Goal: Transaction & Acquisition: Purchase product/service

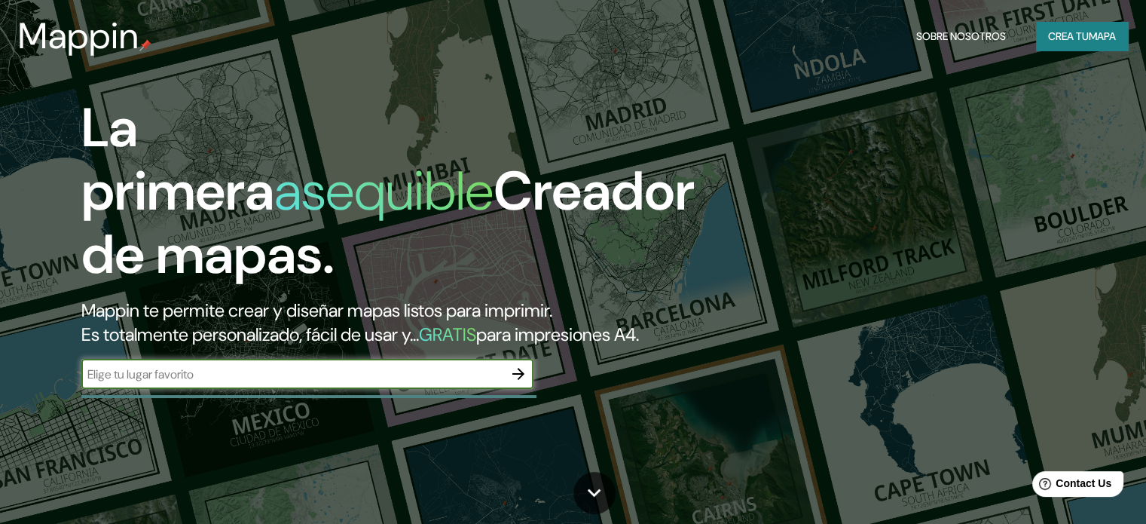
click at [235, 383] on input "text" at bounding box center [292, 374] width 422 height 17
type input "san [PERSON_NAME] coquimbo"
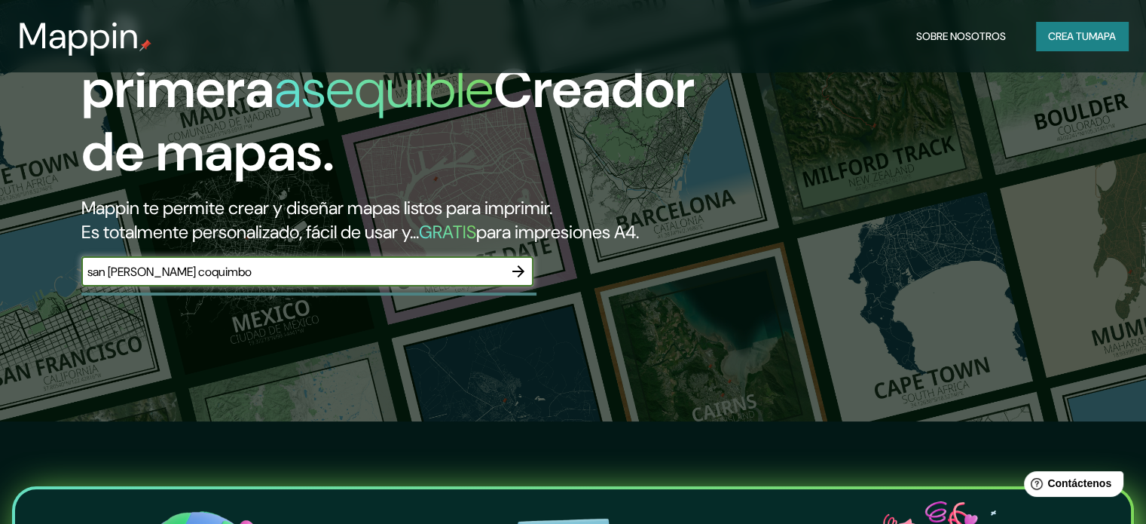
scroll to position [124, 0]
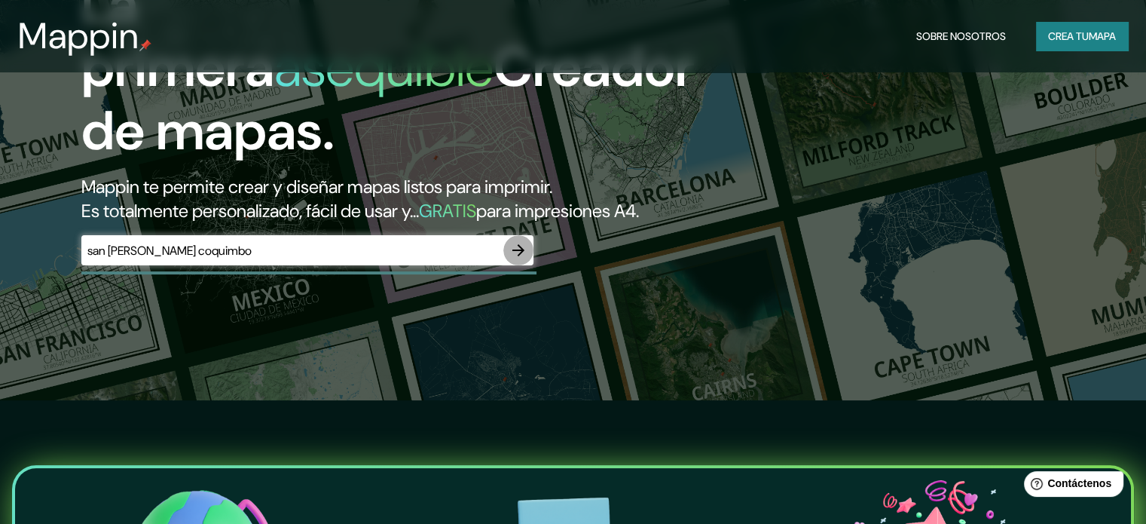
click at [519, 256] on icon "button" at bounding box center [518, 250] width 12 height 12
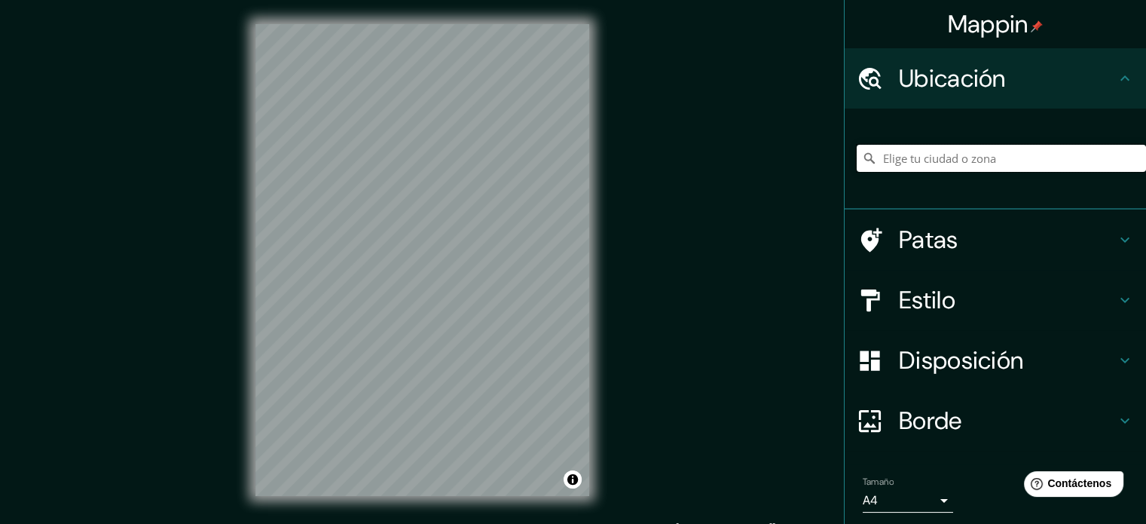
click at [883, 162] on input "Elige tu ciudad o zona" at bounding box center [1001, 158] width 289 height 27
click at [930, 159] on input "[GEOGRAPHIC_DATA], [GEOGRAPHIC_DATA], [GEOGRAPHIC_DATA]" at bounding box center [1001, 158] width 289 height 27
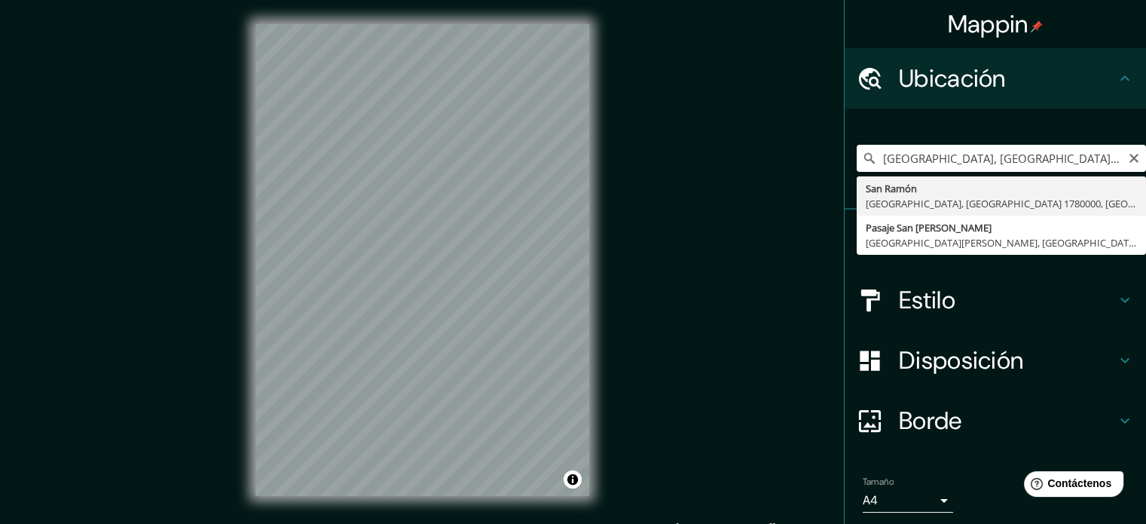
type input "[GEOGRAPHIC_DATA][PERSON_NAME], [GEOGRAPHIC_DATA], [GEOGRAPHIC_DATA] 1780000, […"
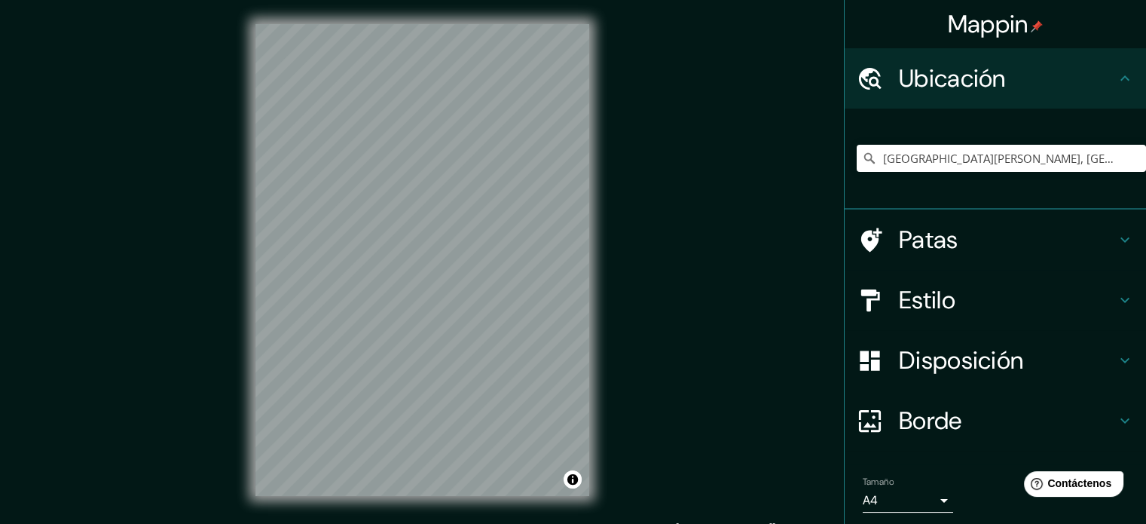
click at [968, 359] on font "Disposición" at bounding box center [961, 360] width 124 height 32
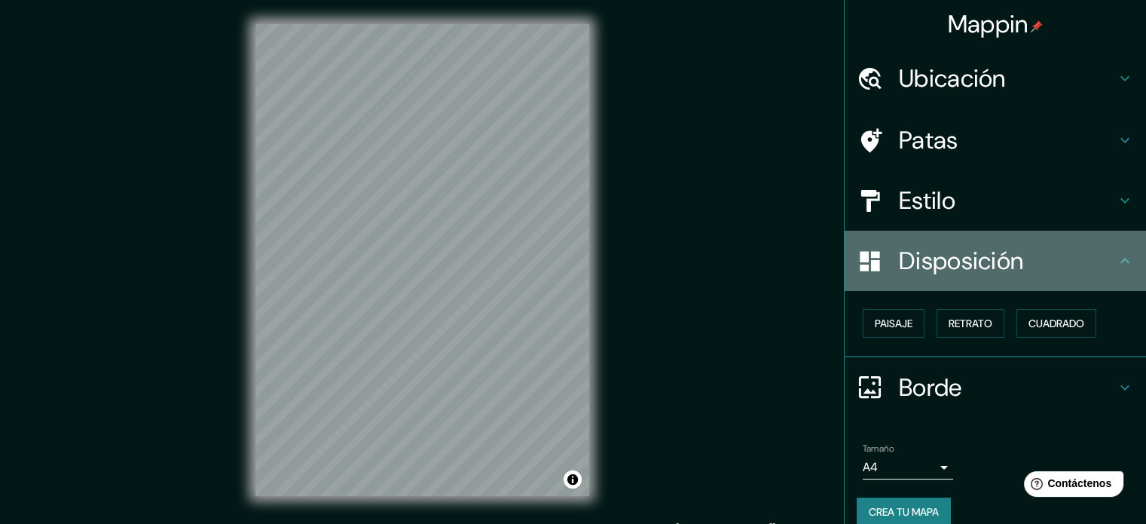
click at [1018, 252] on h4 "Disposición" at bounding box center [1007, 261] width 217 height 30
click at [1116, 257] on icon at bounding box center [1125, 261] width 18 height 18
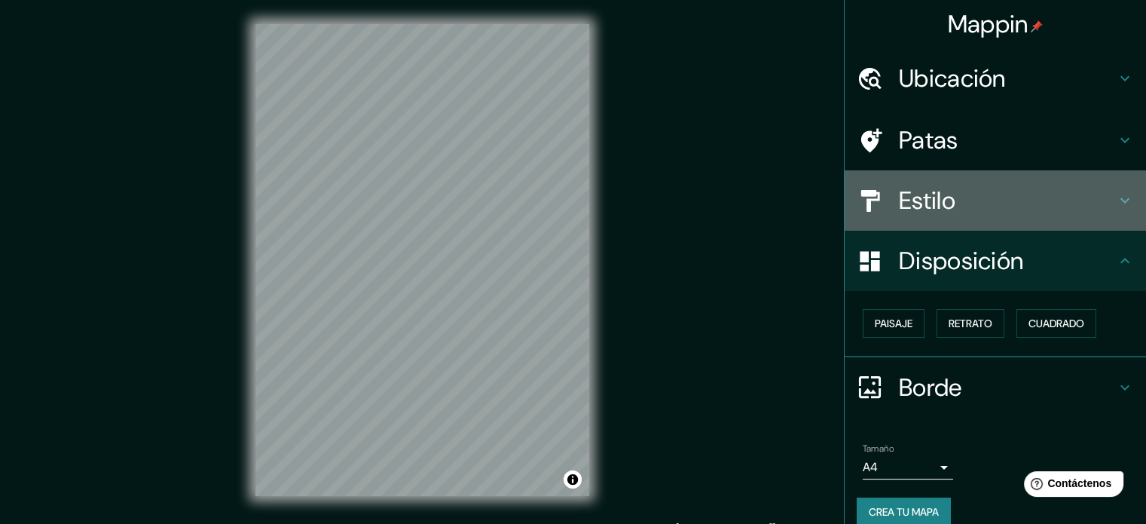
click at [1116, 200] on icon at bounding box center [1125, 200] width 18 height 18
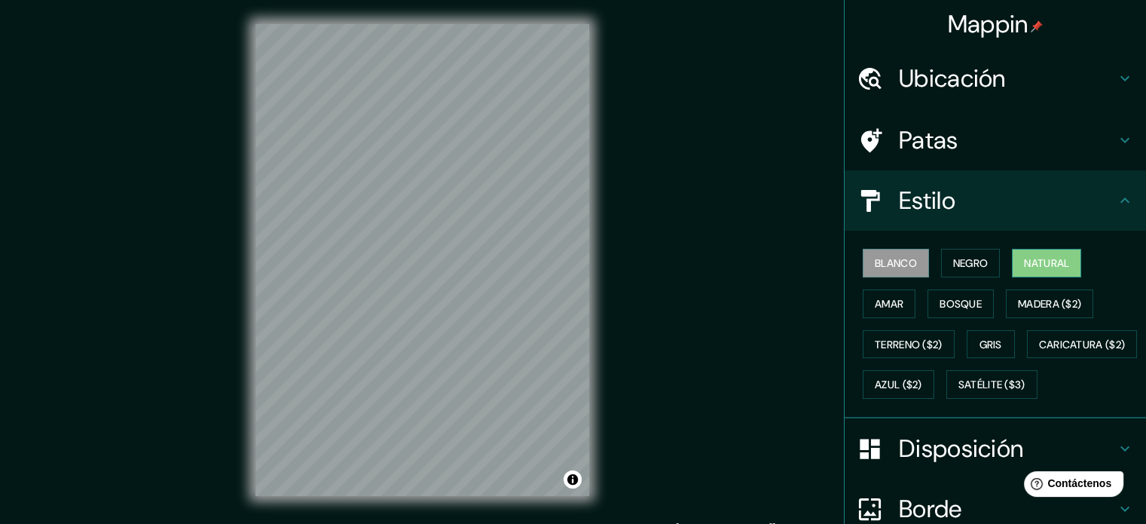
click at [1028, 257] on font "Natural" at bounding box center [1046, 263] width 45 height 14
click at [953, 256] on font "Negro" at bounding box center [970, 263] width 35 height 14
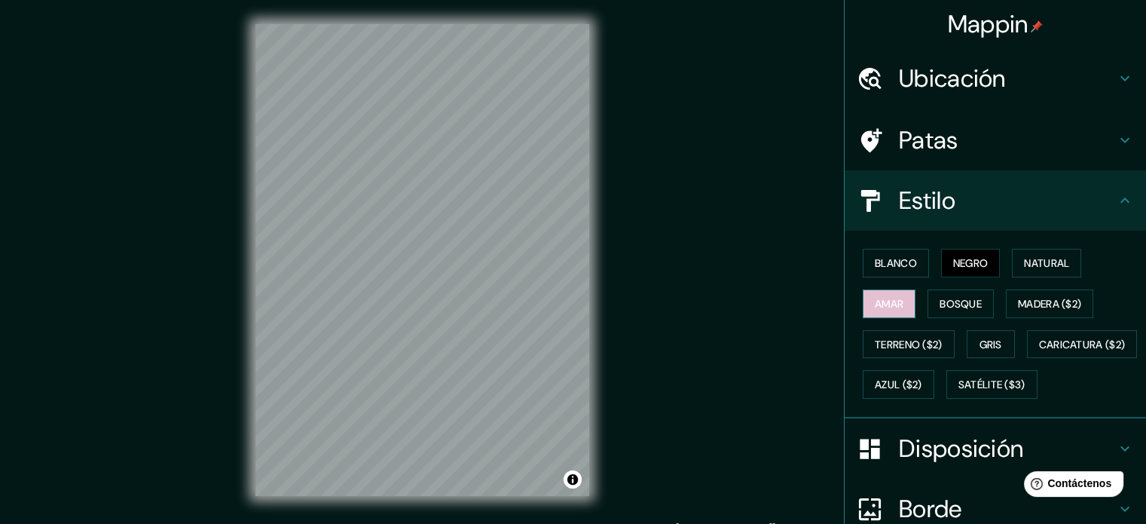
click at [883, 298] on font "Amar" at bounding box center [889, 304] width 29 height 14
click at [940, 307] on font "Bosque" at bounding box center [961, 304] width 42 height 14
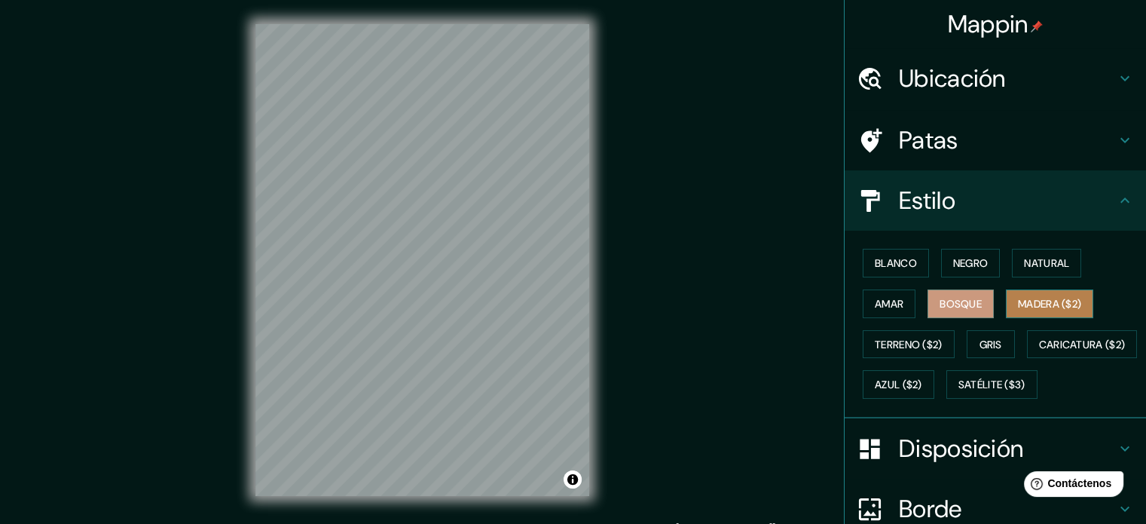
click at [1021, 306] on font "Madera ($2)" at bounding box center [1049, 304] width 63 height 14
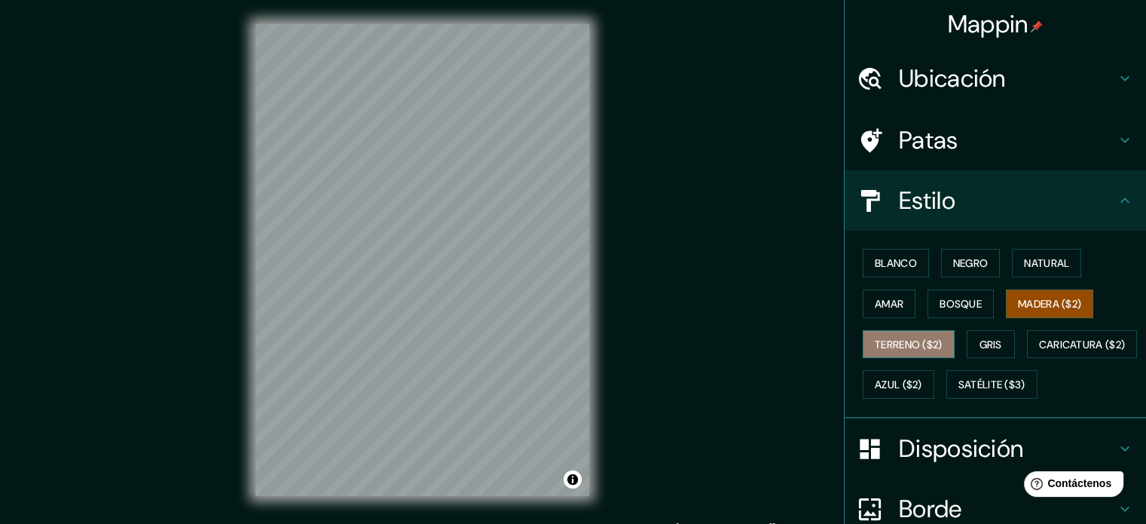
click at [921, 349] on font "Terreno ($2)" at bounding box center [909, 345] width 68 height 14
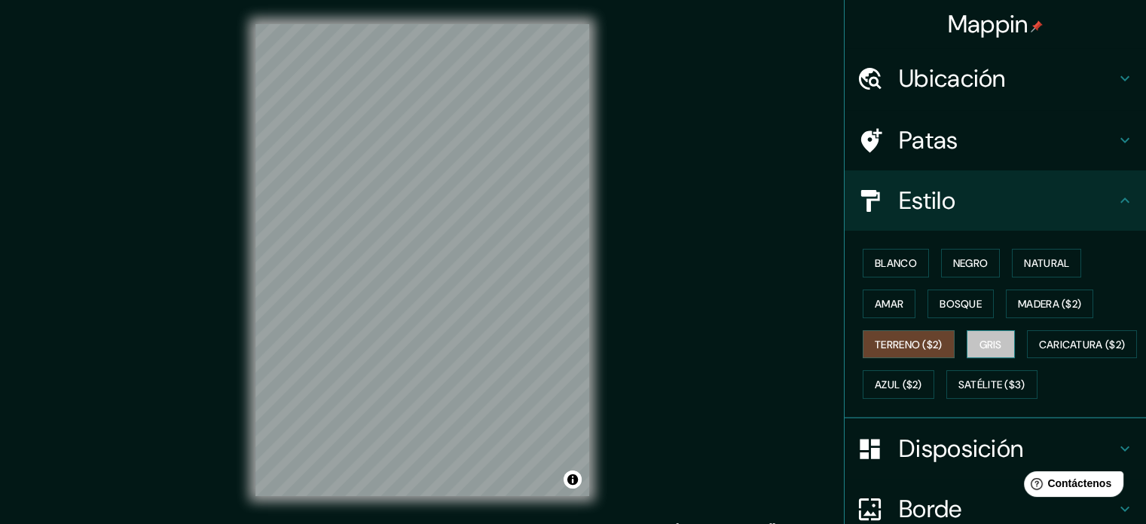
click at [985, 344] on font "Gris" at bounding box center [991, 345] width 23 height 14
click at [940, 307] on font "Bosque" at bounding box center [961, 304] width 42 height 14
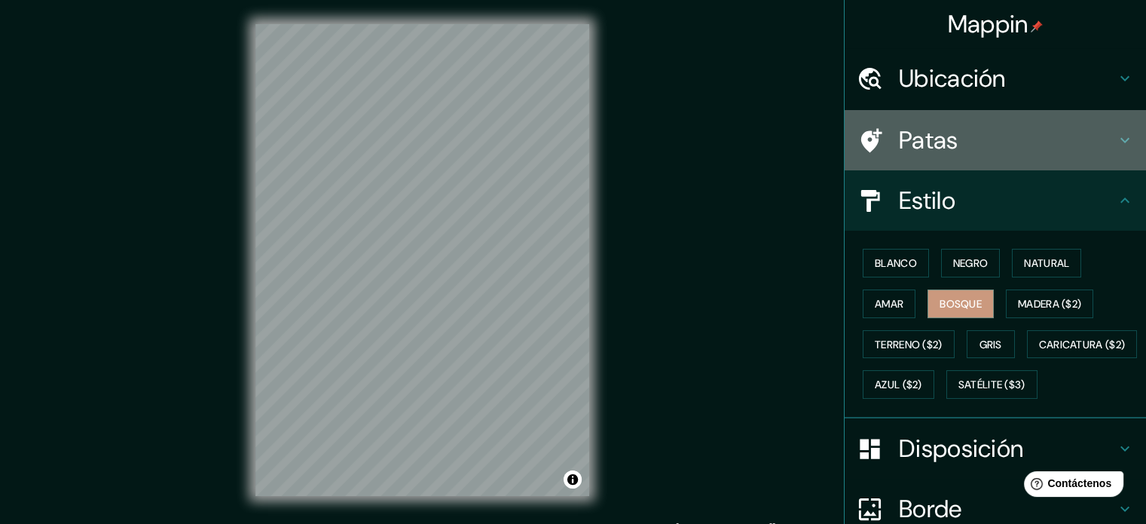
click at [1121, 140] on icon at bounding box center [1125, 140] width 9 height 5
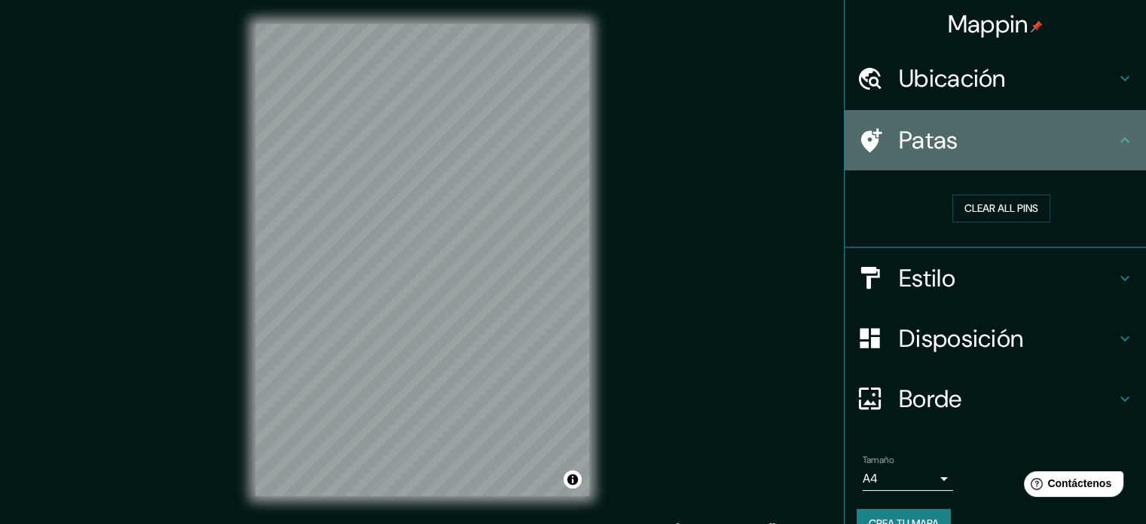
click at [1121, 140] on icon at bounding box center [1125, 139] width 9 height 5
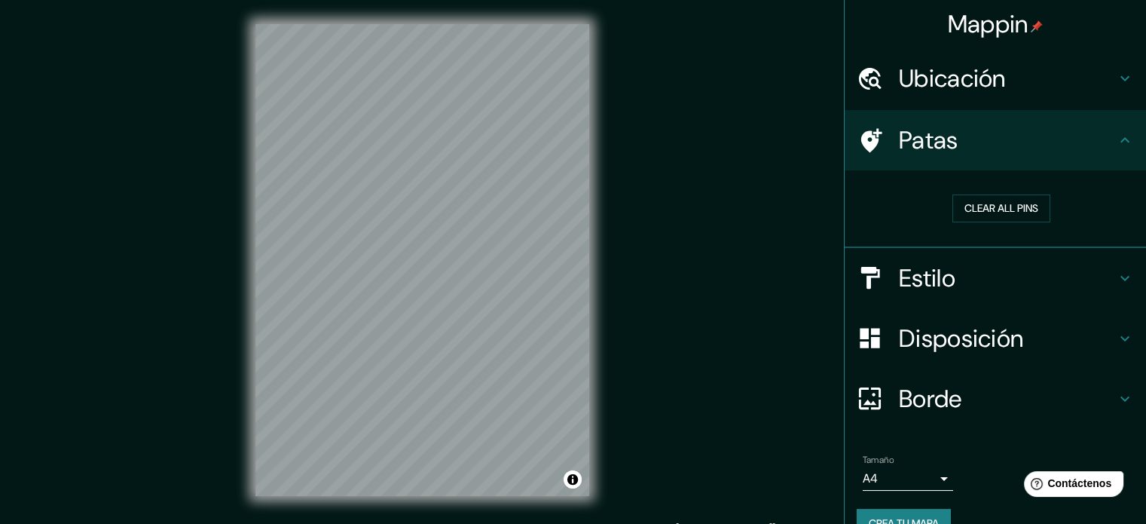
scroll to position [29, 0]
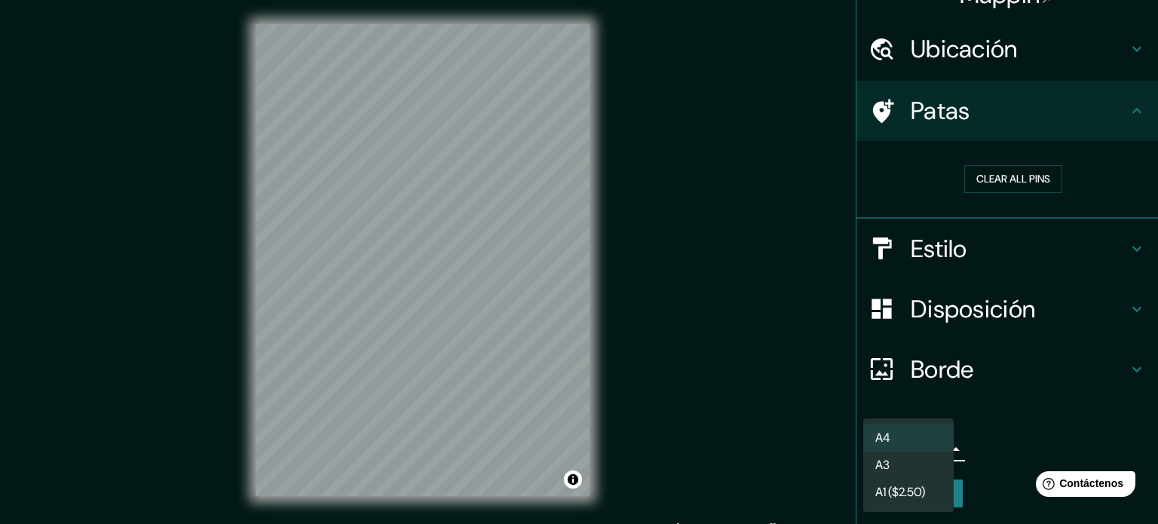
click at [928, 443] on body "Mappin Ubicación [GEOGRAPHIC_DATA][PERSON_NAME], [GEOGRAPHIC_DATA], [GEOGRAPHIC…" at bounding box center [579, 262] width 1158 height 524
click at [965, 454] on div at bounding box center [579, 262] width 1158 height 524
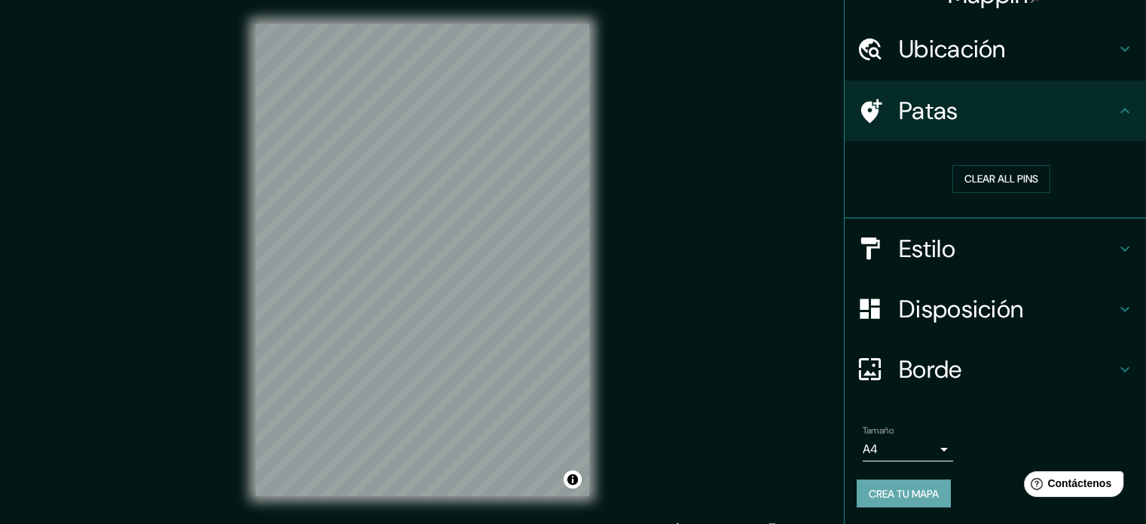
click at [906, 491] on font "Crea tu mapa" at bounding box center [904, 494] width 70 height 14
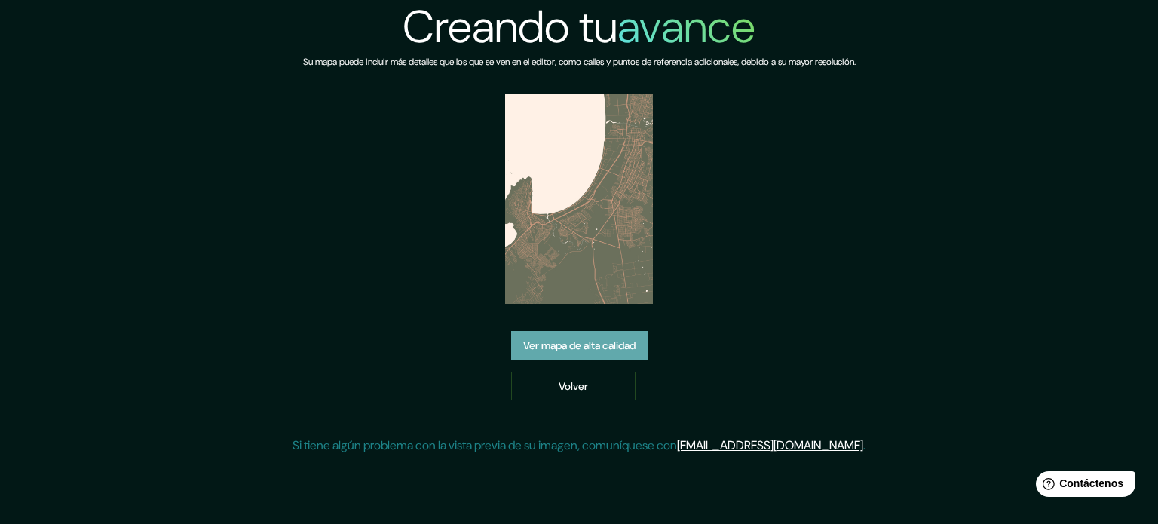
click at [585, 349] on font "Ver mapa de alta calidad" at bounding box center [579, 345] width 112 height 14
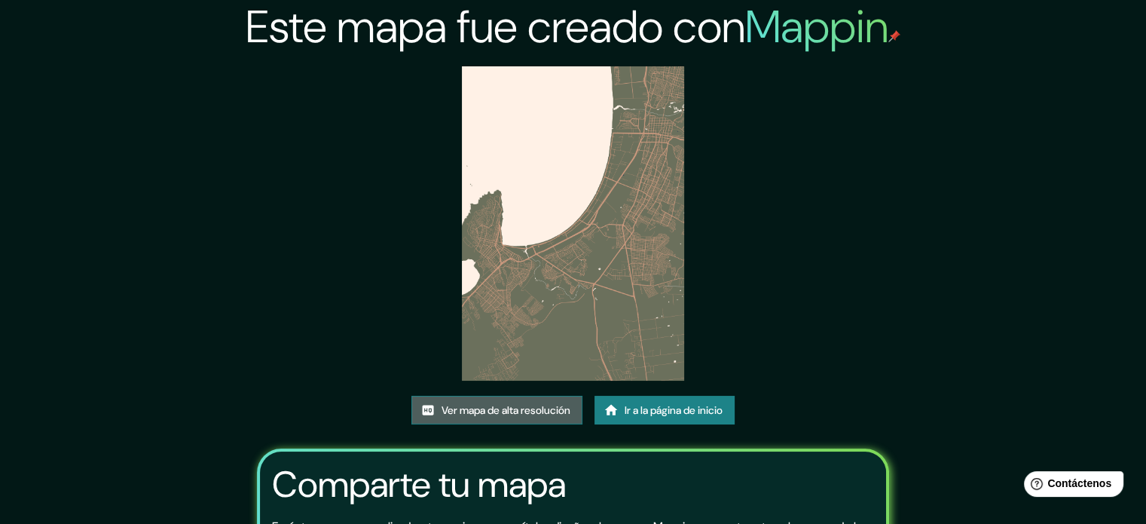
click at [548, 414] on font "Ver mapa de alta resolución" at bounding box center [506, 410] width 129 height 14
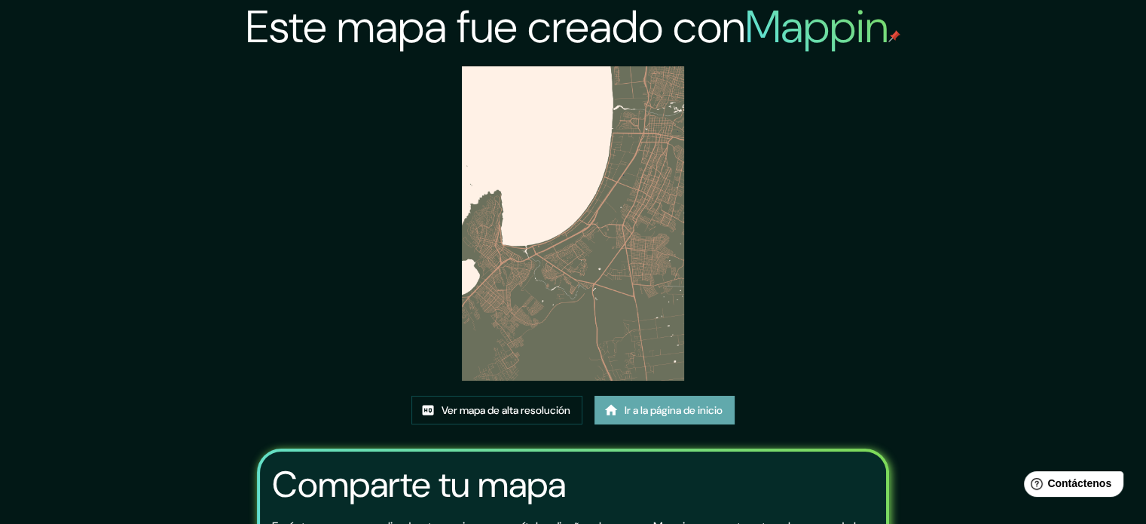
click at [686, 418] on font "Ir a la página de inicio" at bounding box center [674, 410] width 98 height 20
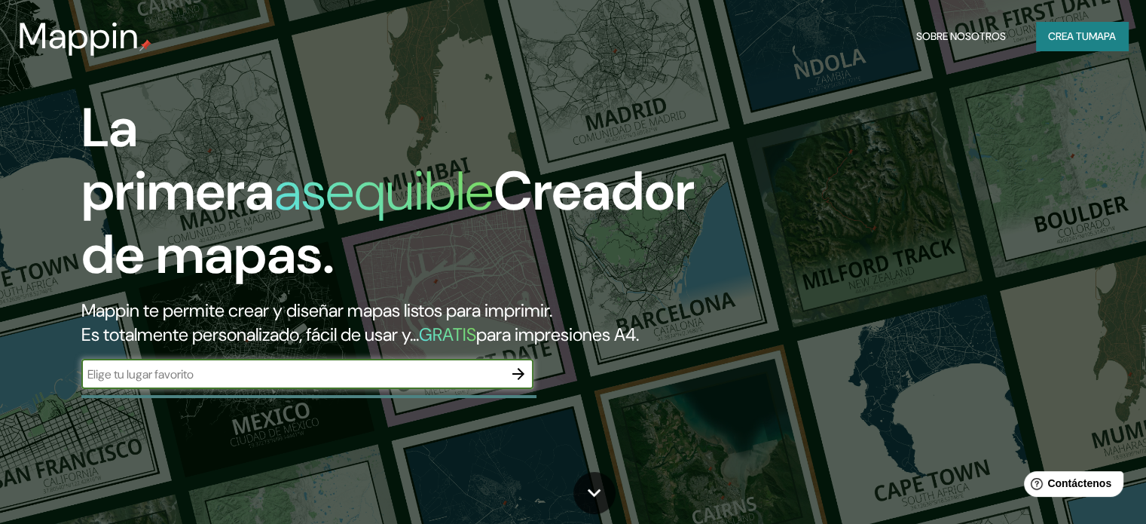
click at [420, 383] on input "text" at bounding box center [292, 374] width 422 height 17
type input "coquimbo chile"
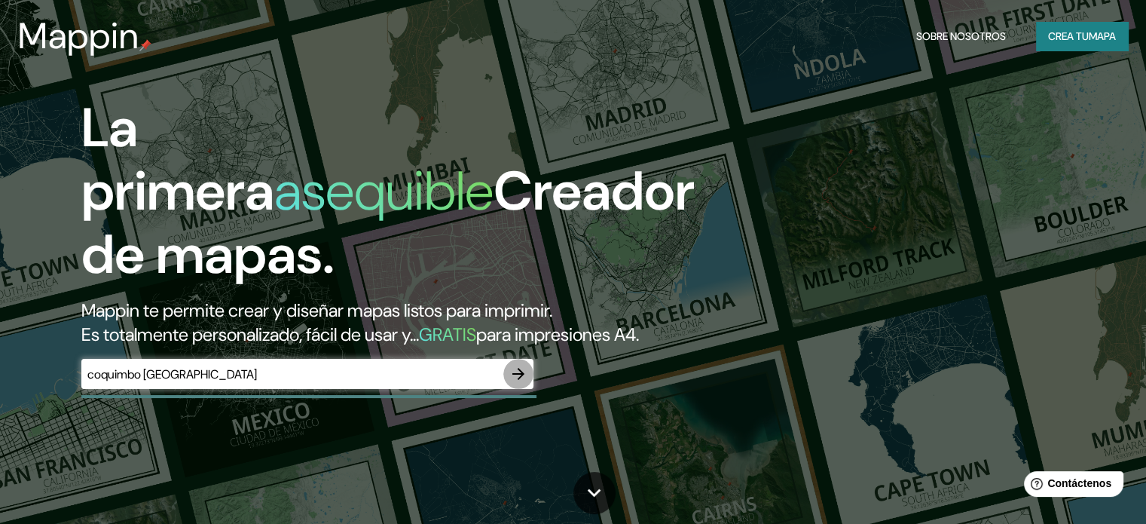
click at [522, 383] on icon "button" at bounding box center [518, 374] width 18 height 18
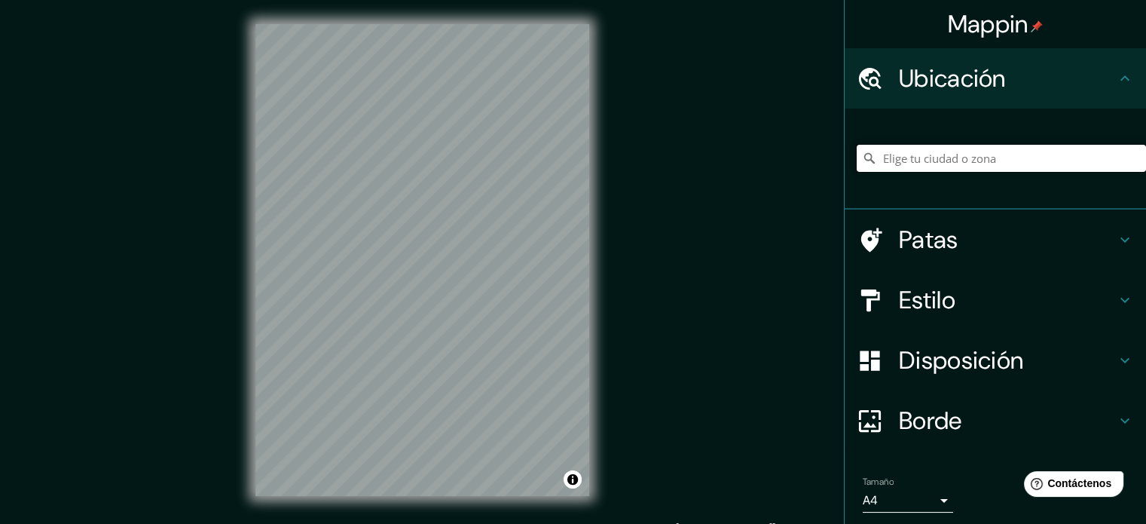
click at [934, 156] on input "Elige tu ciudad o zona" at bounding box center [1001, 158] width 289 height 27
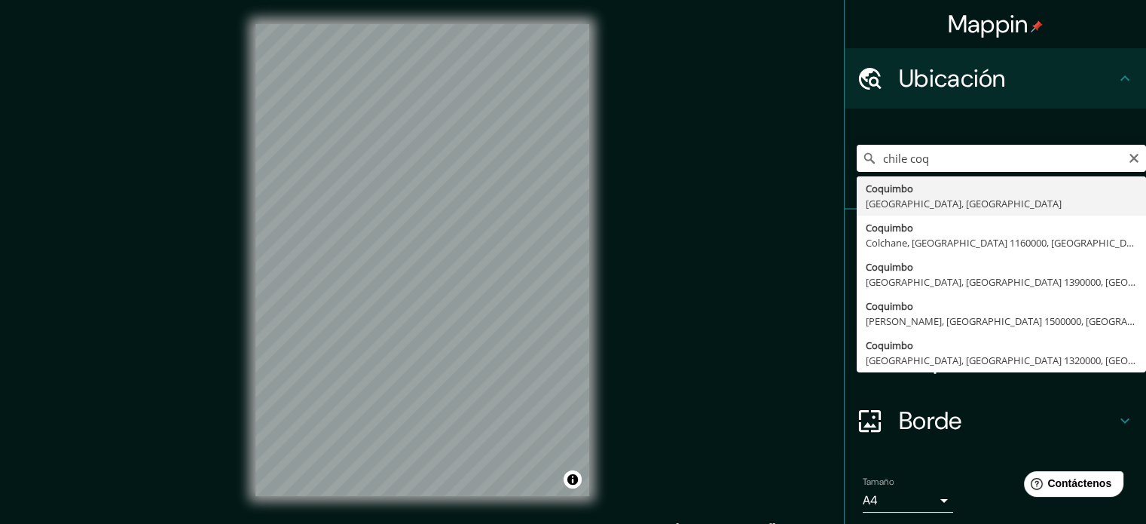
type input "[GEOGRAPHIC_DATA], [GEOGRAPHIC_DATA], [GEOGRAPHIC_DATA]"
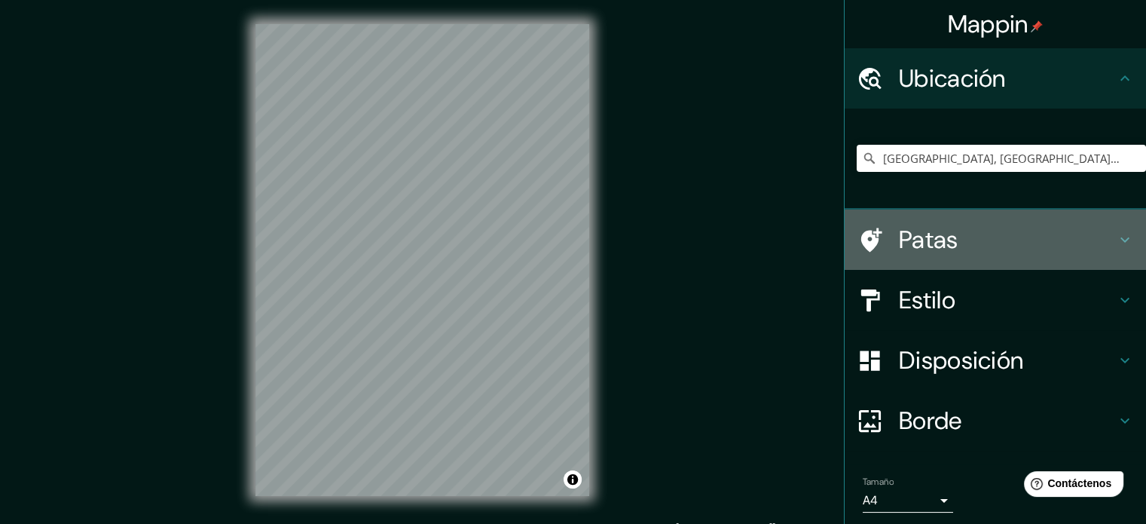
click at [917, 234] on font "Patas" at bounding box center [929, 240] width 60 height 32
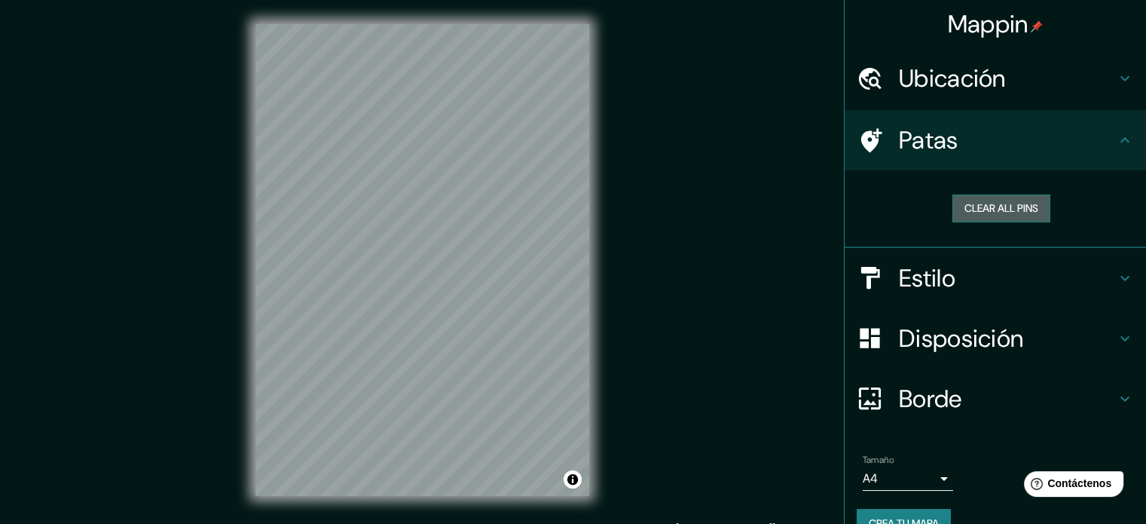
click at [974, 208] on button "Clear all pins" at bounding box center [1002, 208] width 98 height 28
click at [364, 326] on div at bounding box center [362, 332] width 12 height 12
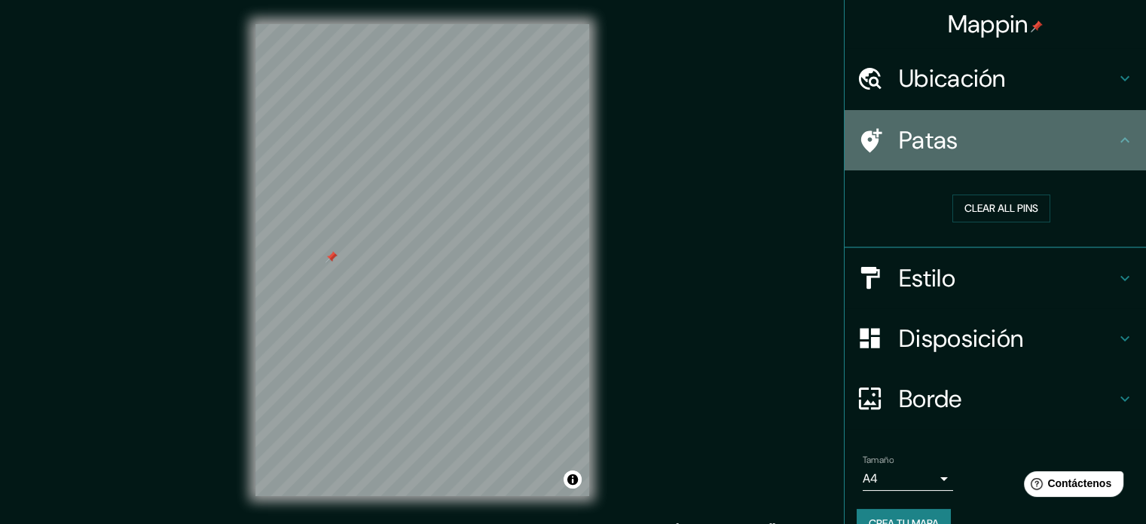
click at [1116, 142] on icon at bounding box center [1125, 140] width 18 height 18
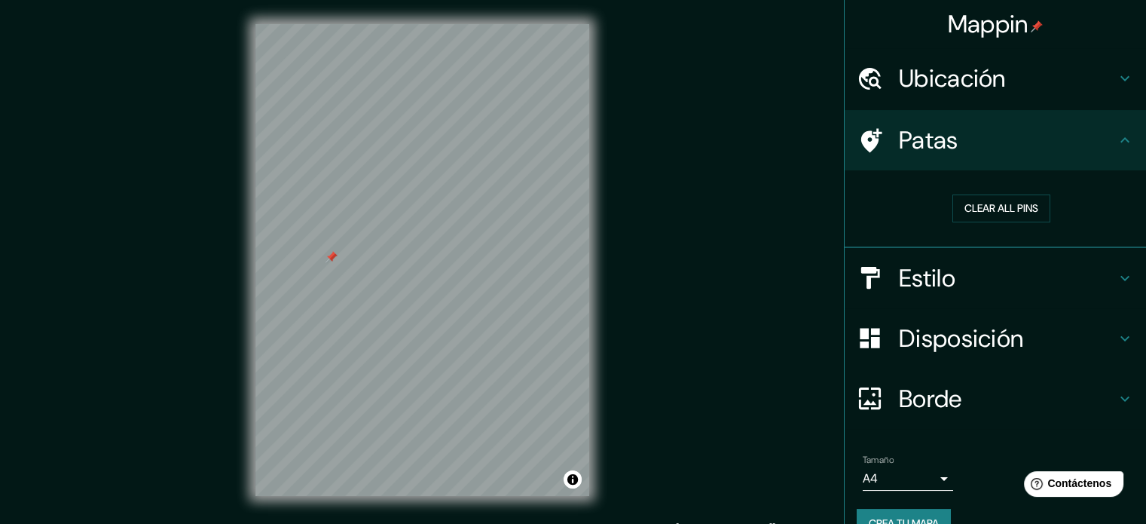
click at [1023, 263] on h4 "Estilo" at bounding box center [1007, 278] width 217 height 30
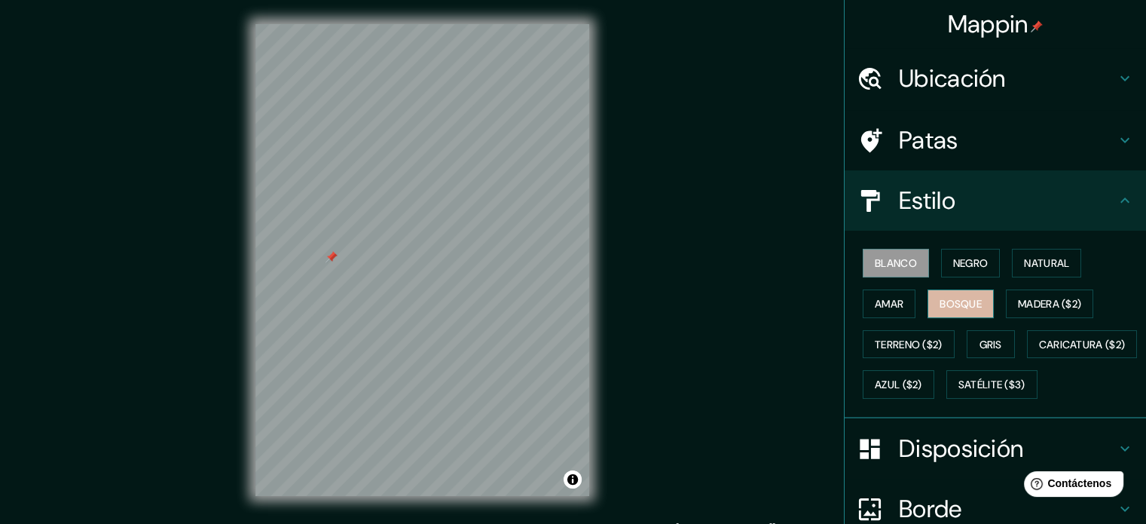
click at [950, 313] on button "Bosque" at bounding box center [961, 303] width 66 height 29
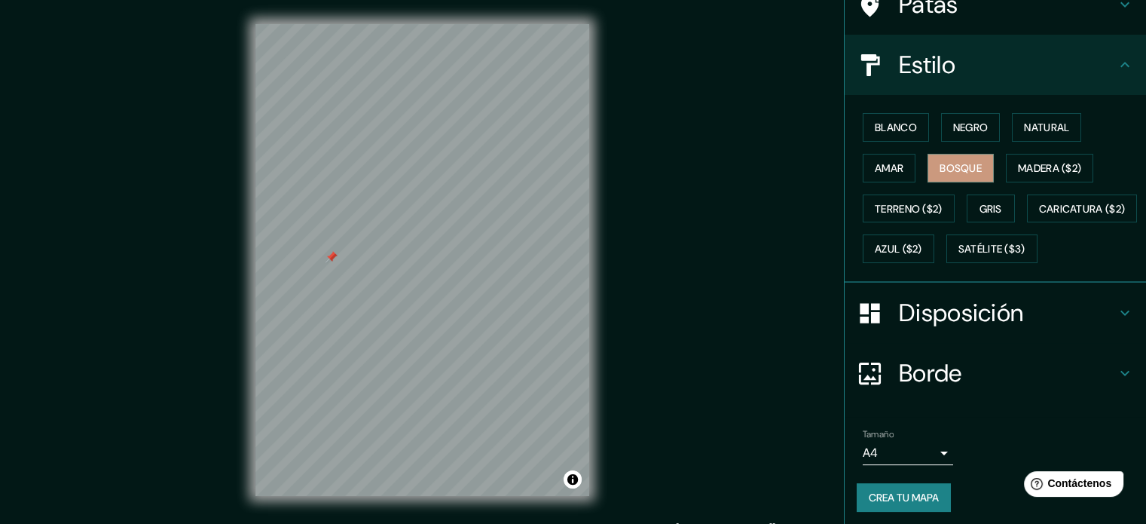
scroll to position [157, 0]
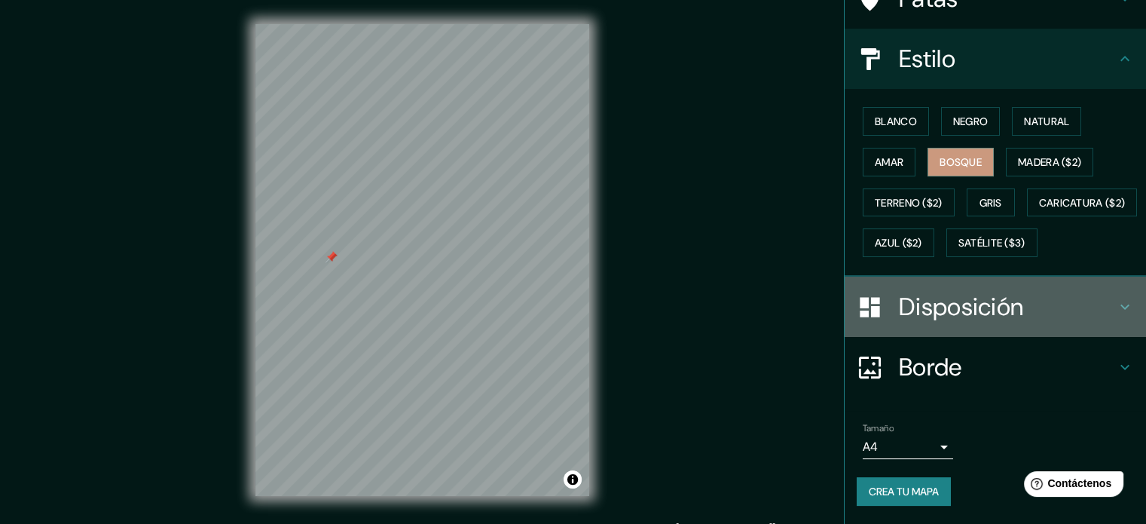
click at [959, 323] on font "Disposición" at bounding box center [961, 307] width 124 height 32
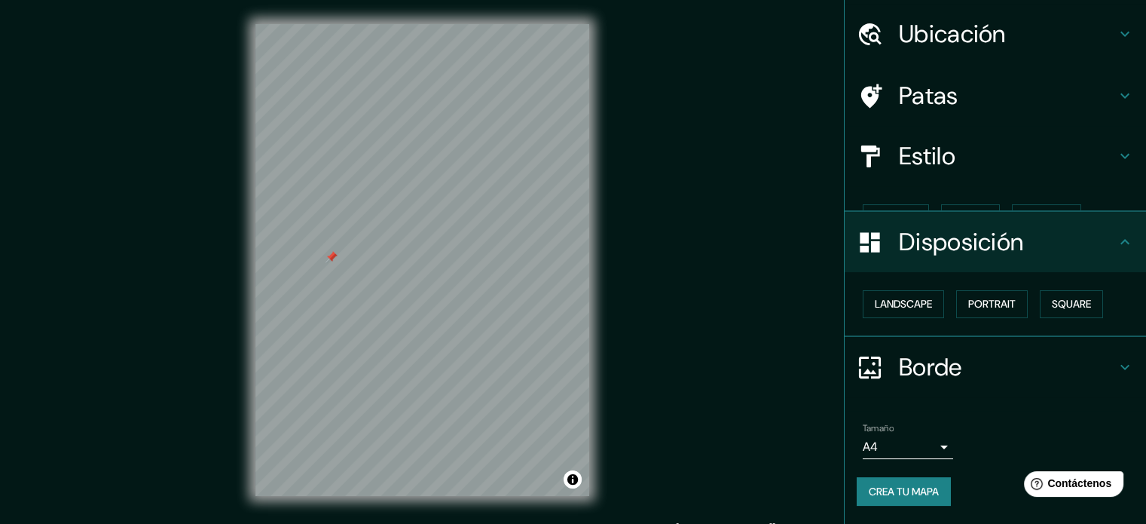
scroll to position [18, 0]
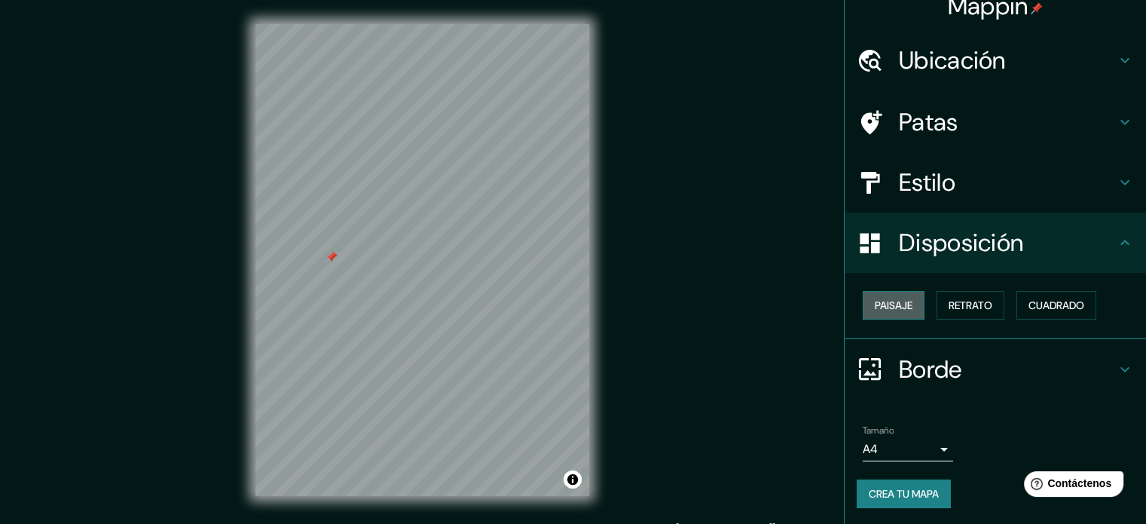
click at [883, 307] on font "Paisaje" at bounding box center [894, 305] width 38 height 14
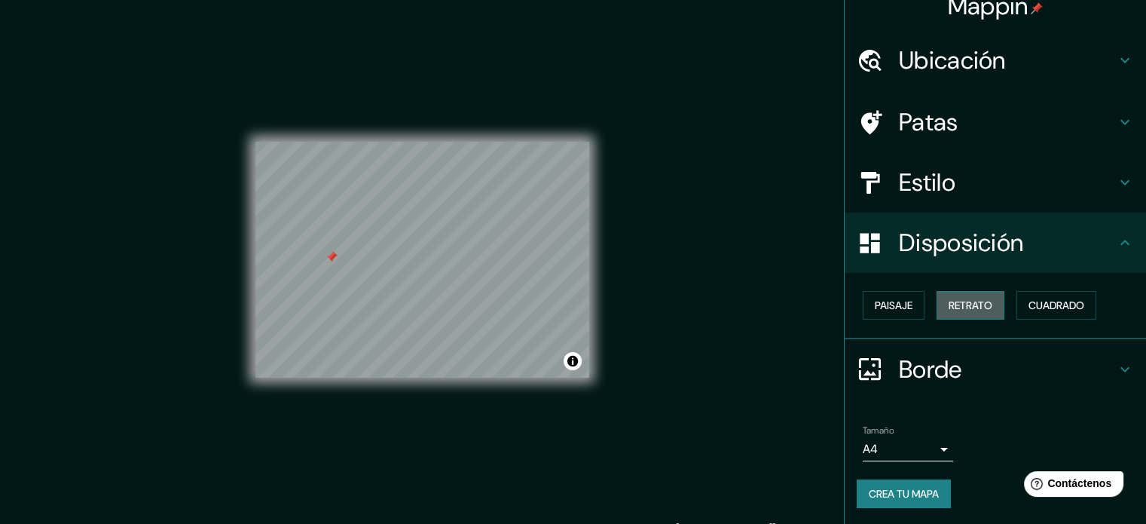
click at [956, 296] on font "Retrato" at bounding box center [971, 305] width 44 height 20
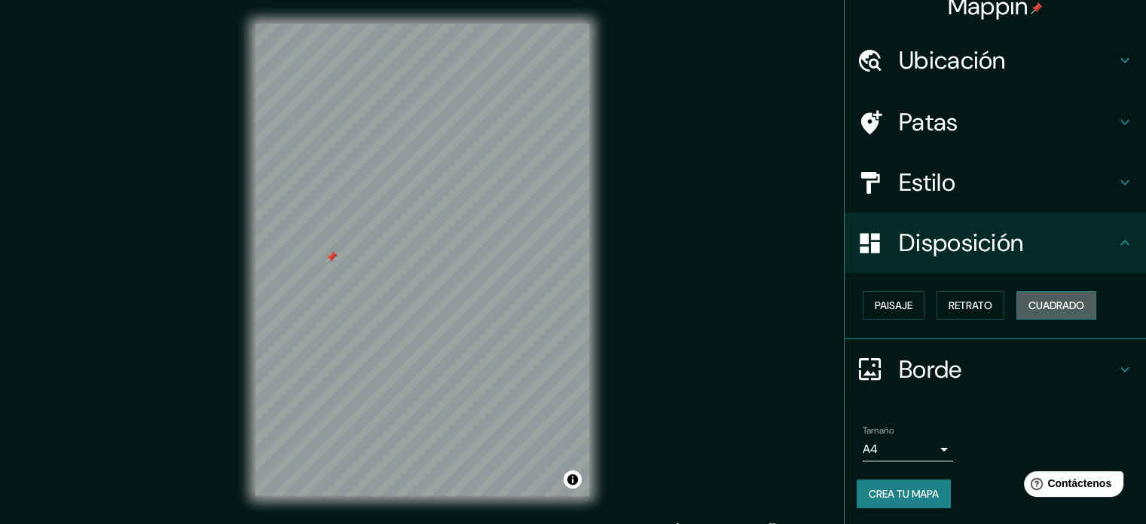
click at [1031, 305] on font "Cuadrado" at bounding box center [1057, 305] width 56 height 14
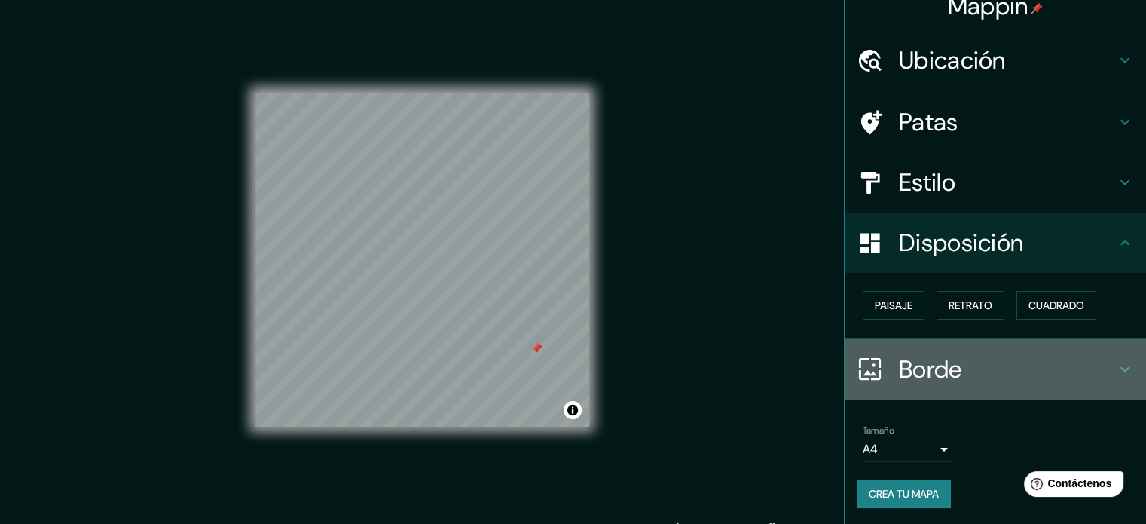
click at [931, 358] on font "Borde" at bounding box center [930, 369] width 63 height 32
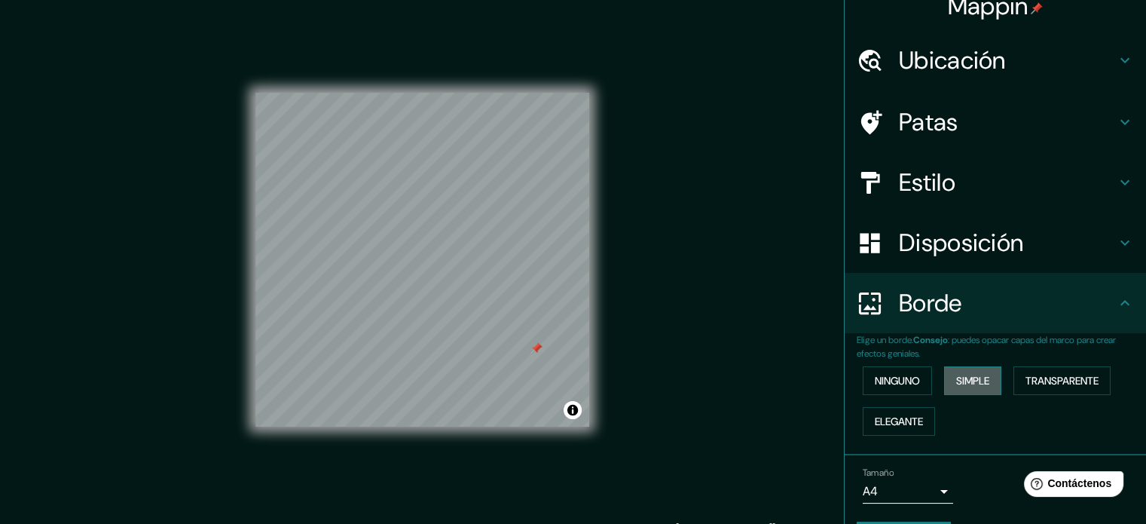
click at [963, 382] on font "Simple" at bounding box center [972, 381] width 33 height 14
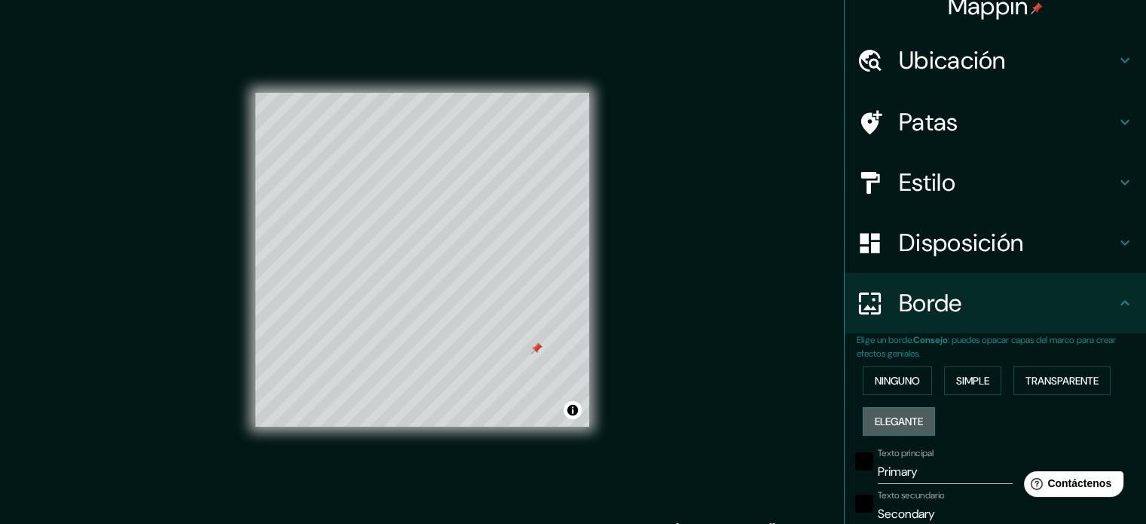
click at [884, 420] on font "Elegante" at bounding box center [899, 421] width 48 height 14
click at [875, 379] on font "Ninguno" at bounding box center [897, 381] width 45 height 14
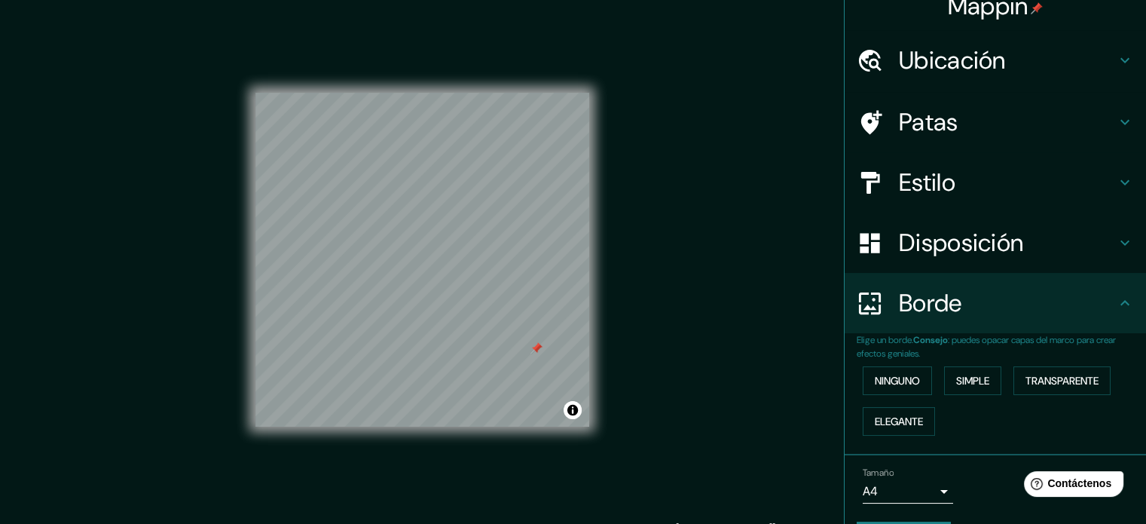
scroll to position [60, 0]
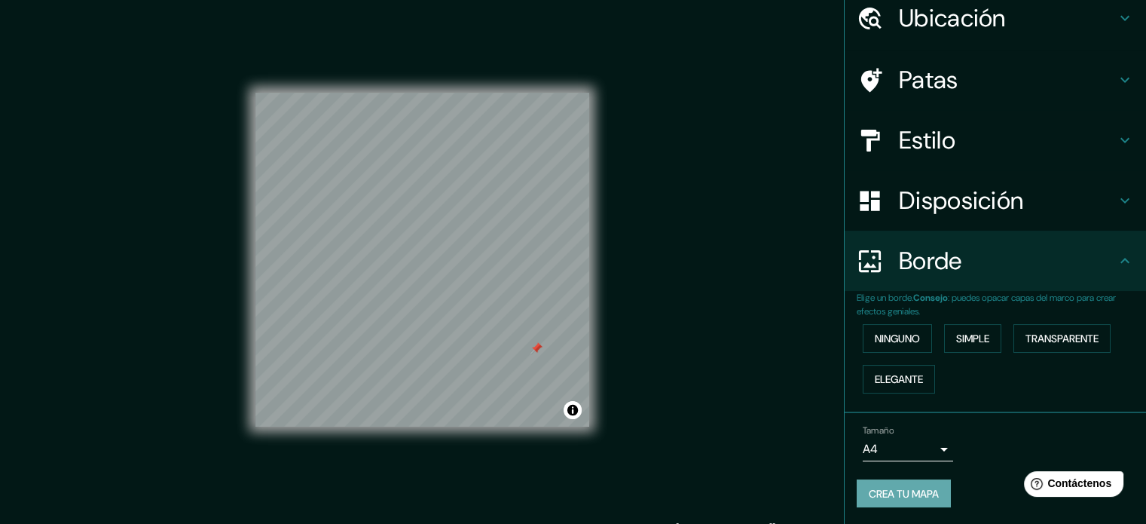
click at [879, 487] on font "Crea tu mapa" at bounding box center [904, 494] width 70 height 14
click at [901, 488] on font "Crea tu mapa" at bounding box center [904, 494] width 70 height 14
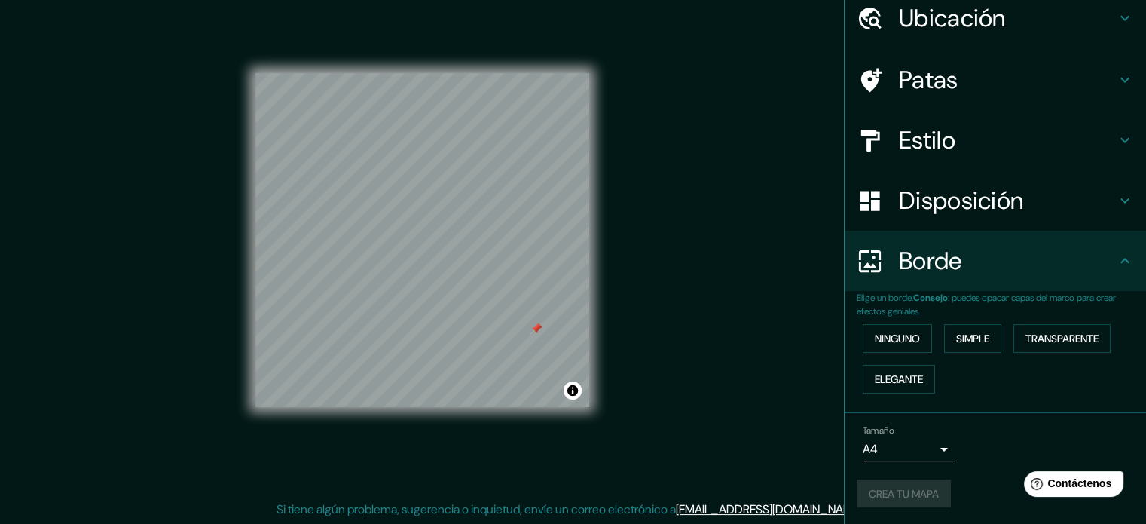
click at [740, 417] on div "Mappin Ubicación Coquimbo, Región de Coquimbo, Chile Patas Estilo Disposición B…" at bounding box center [573, 252] width 1146 height 544
click at [869, 491] on font "Crea tu mapa" at bounding box center [904, 494] width 70 height 14
click at [898, 334] on font "Ninguno" at bounding box center [897, 339] width 45 height 14
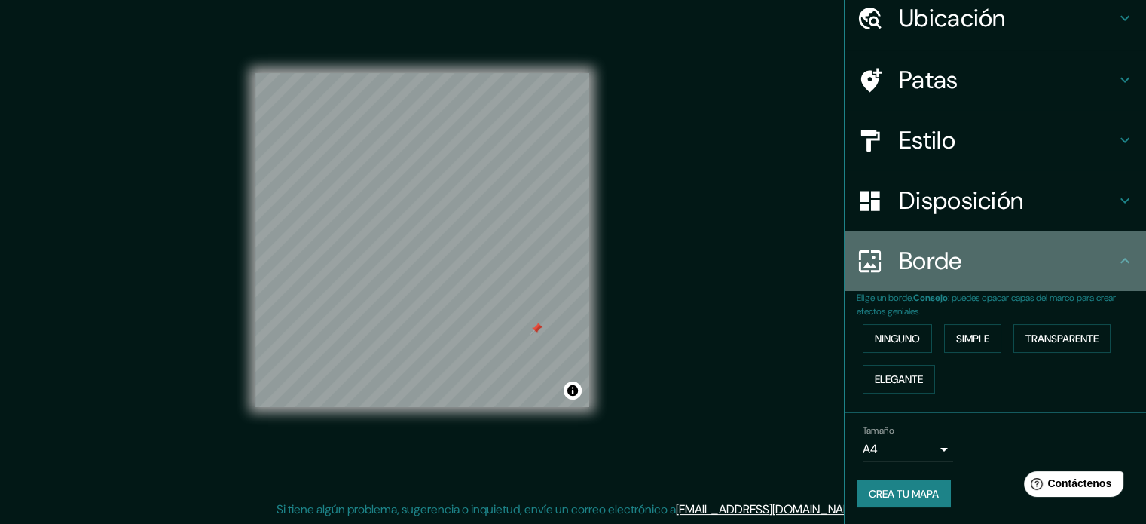
click at [1116, 262] on icon at bounding box center [1125, 261] width 18 height 18
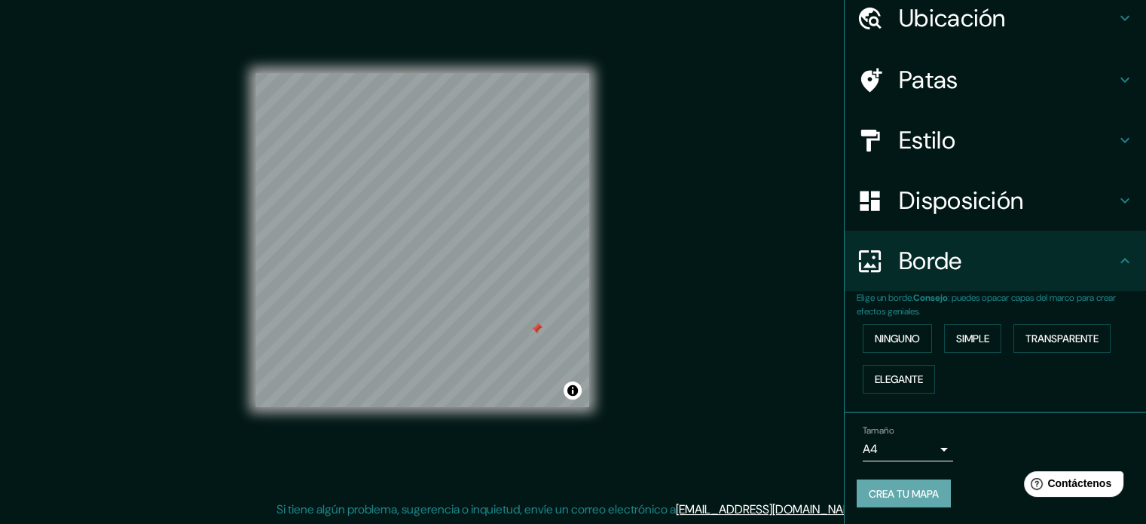
click at [880, 493] on font "Crea tu mapa" at bounding box center [904, 494] width 70 height 14
click at [880, 493] on div "Crea tu mapa" at bounding box center [995, 493] width 277 height 29
click at [423, 227] on div at bounding box center [423, 226] width 12 height 12
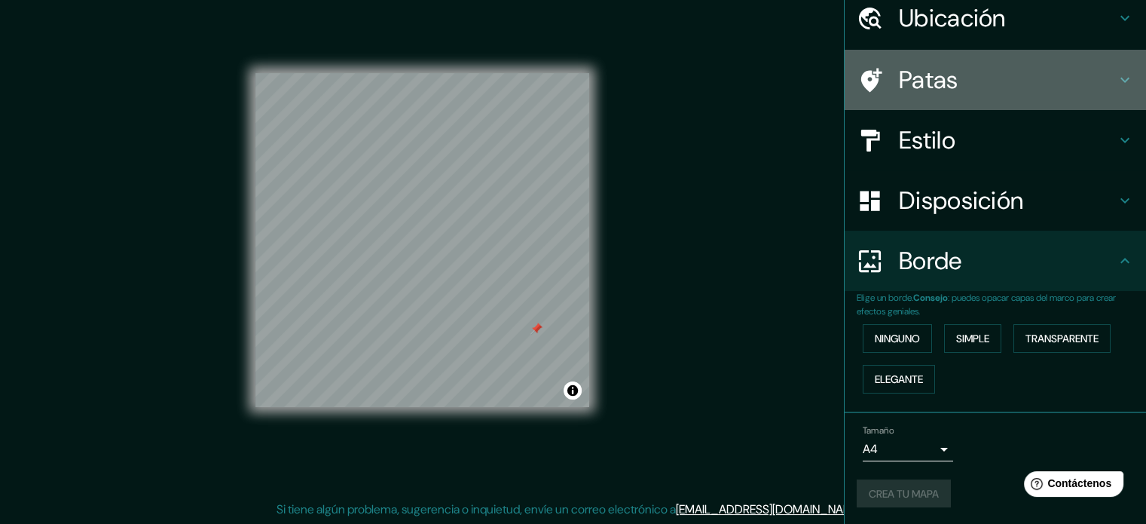
click at [968, 83] on h4 "Patas" at bounding box center [1007, 80] width 217 height 30
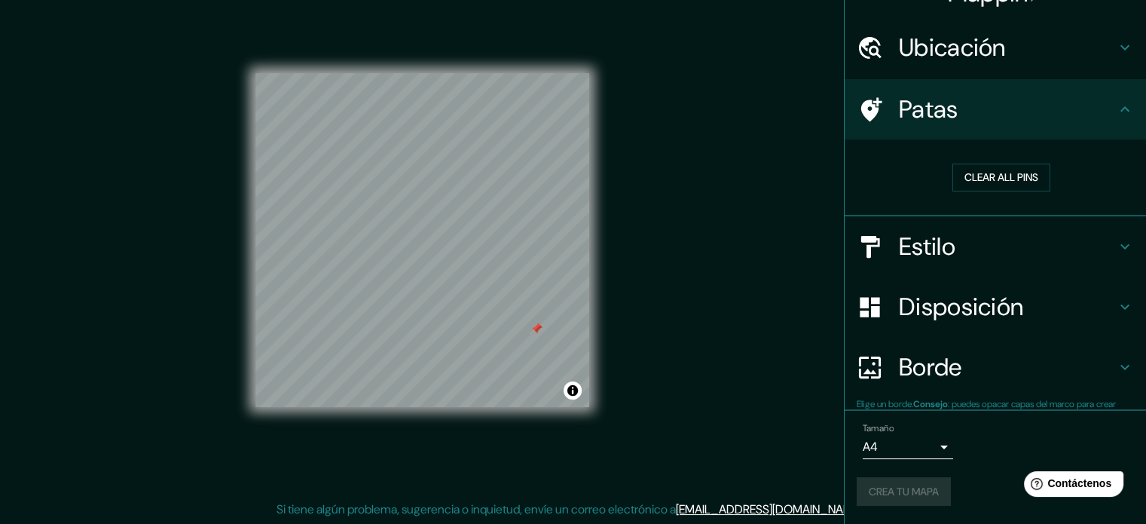
scroll to position [29, 0]
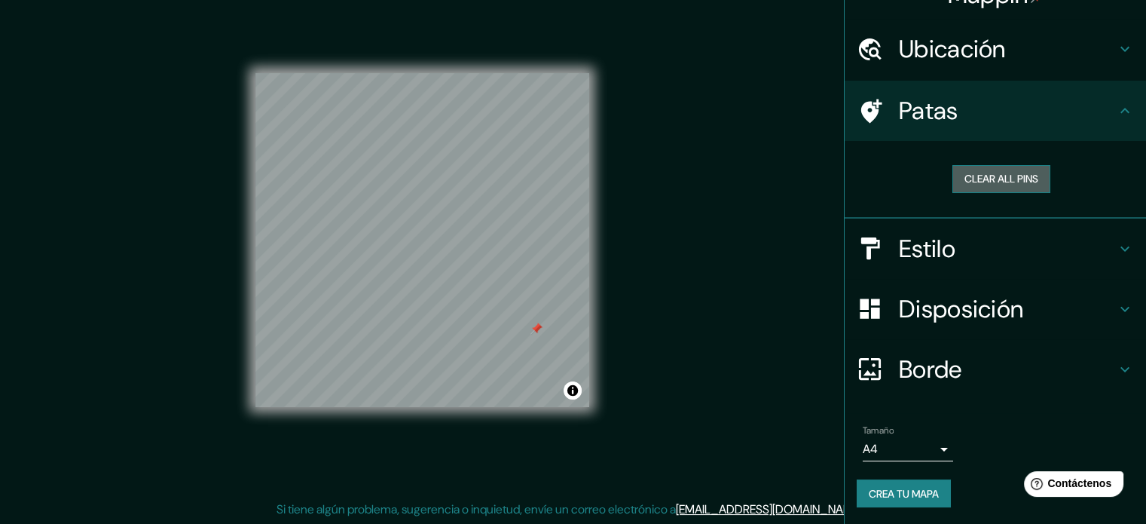
click at [970, 176] on button "Clear all pins" at bounding box center [1002, 179] width 98 height 28
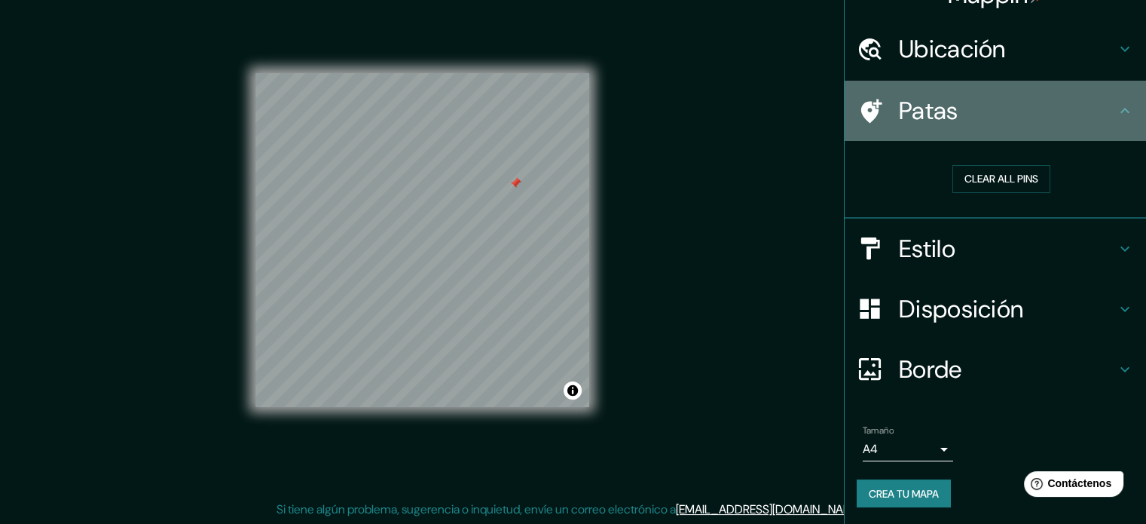
click at [1121, 105] on icon at bounding box center [1125, 111] width 18 height 18
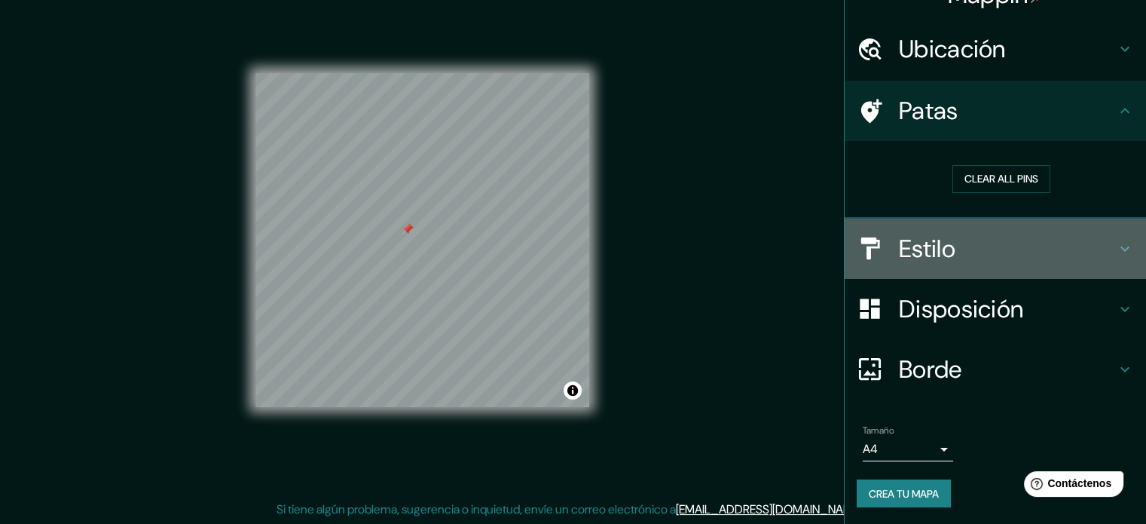
click at [991, 246] on h4 "Estilo" at bounding box center [1007, 249] width 217 height 30
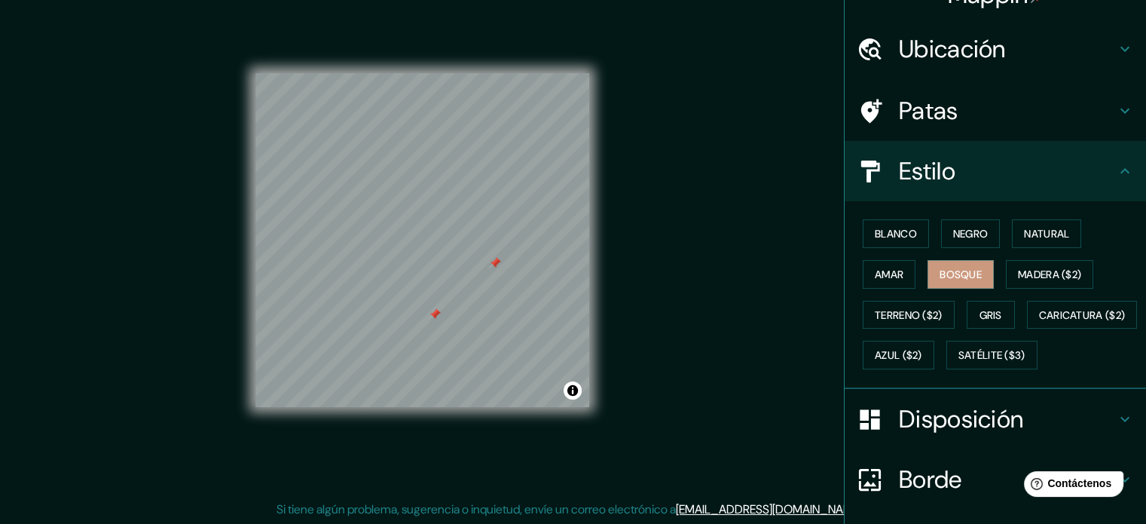
click at [437, 316] on div at bounding box center [435, 314] width 12 height 12
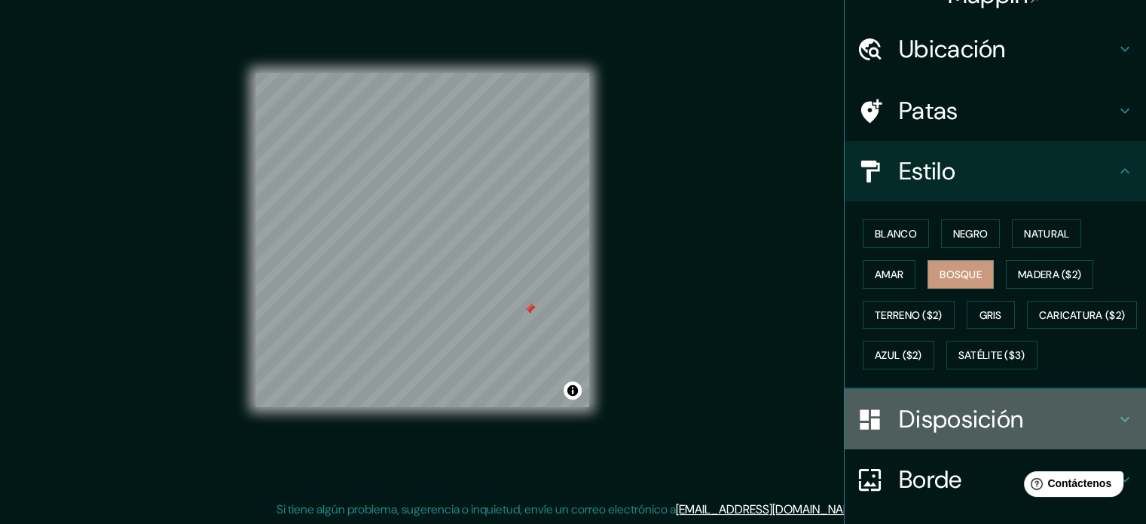
click at [938, 435] on font "Disposición" at bounding box center [961, 419] width 124 height 32
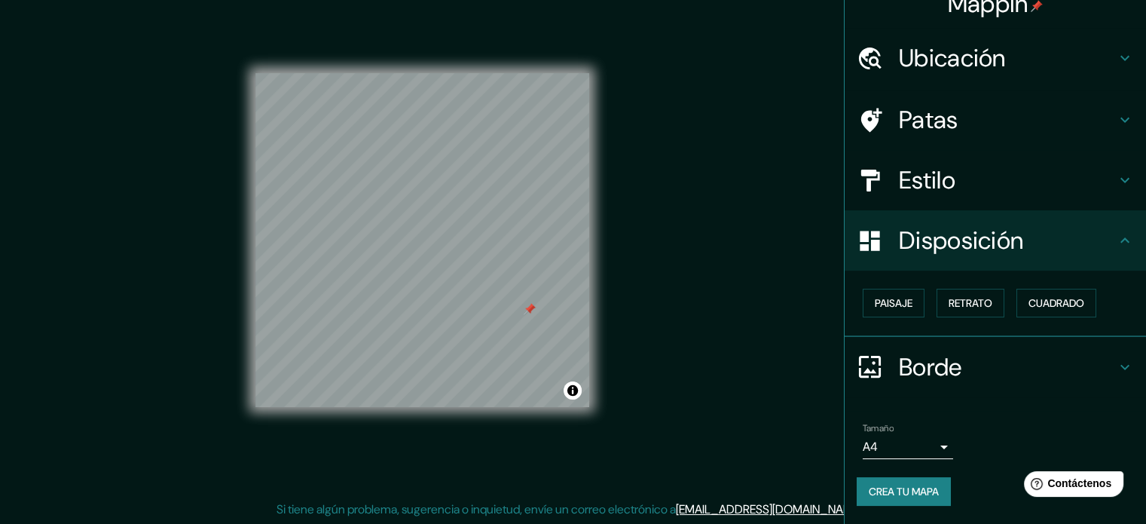
scroll to position [18, 0]
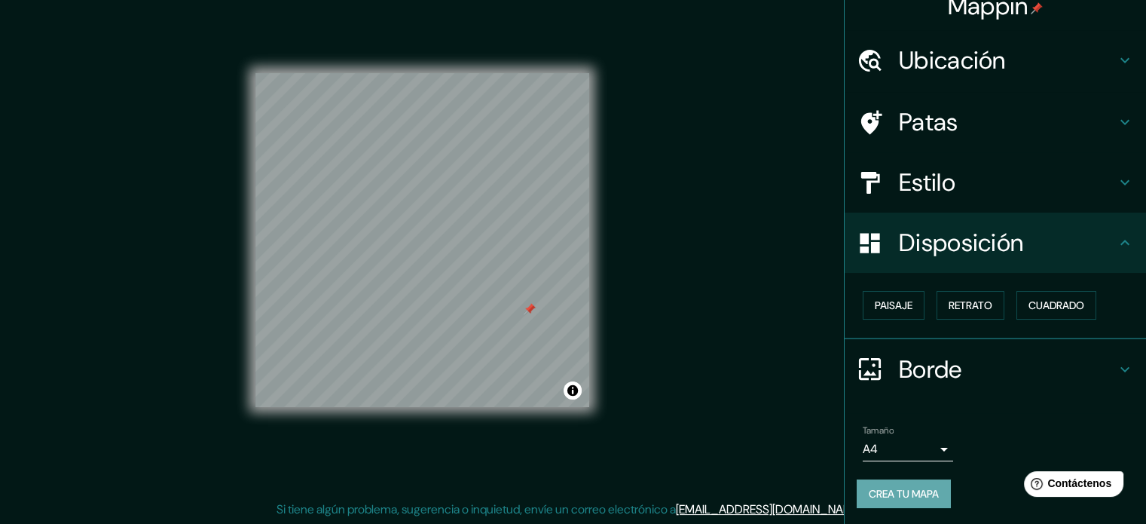
click at [895, 491] on font "Crea tu mapa" at bounding box center [904, 494] width 70 height 14
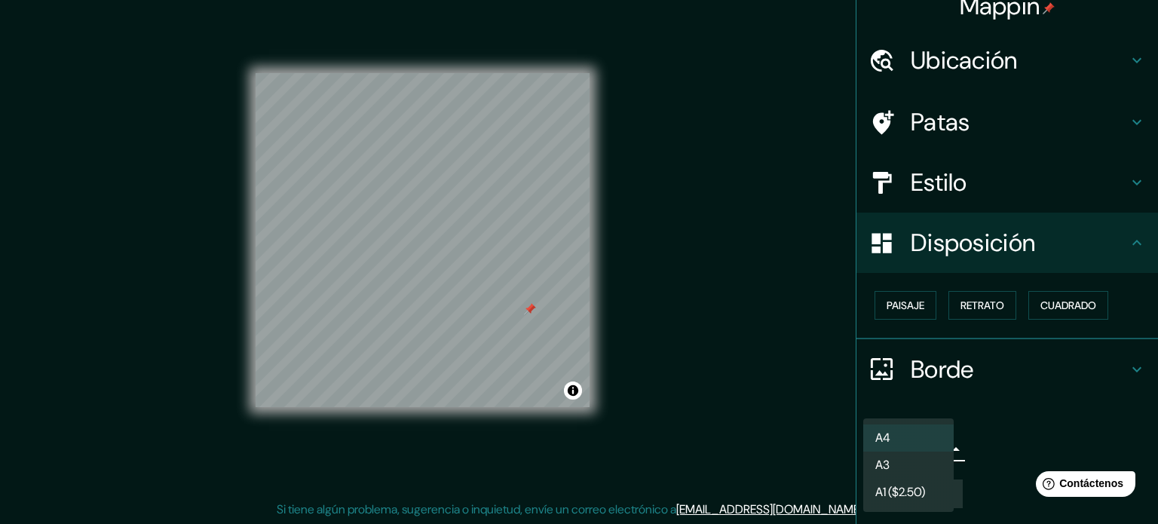
click at [929, 442] on body "Mappin Ubicación Coquimbo, Región de Coquimbo, Chile Patas Estilo Disposición P…" at bounding box center [579, 242] width 1158 height 524
click at [929, 442] on li "A4" at bounding box center [908, 438] width 90 height 28
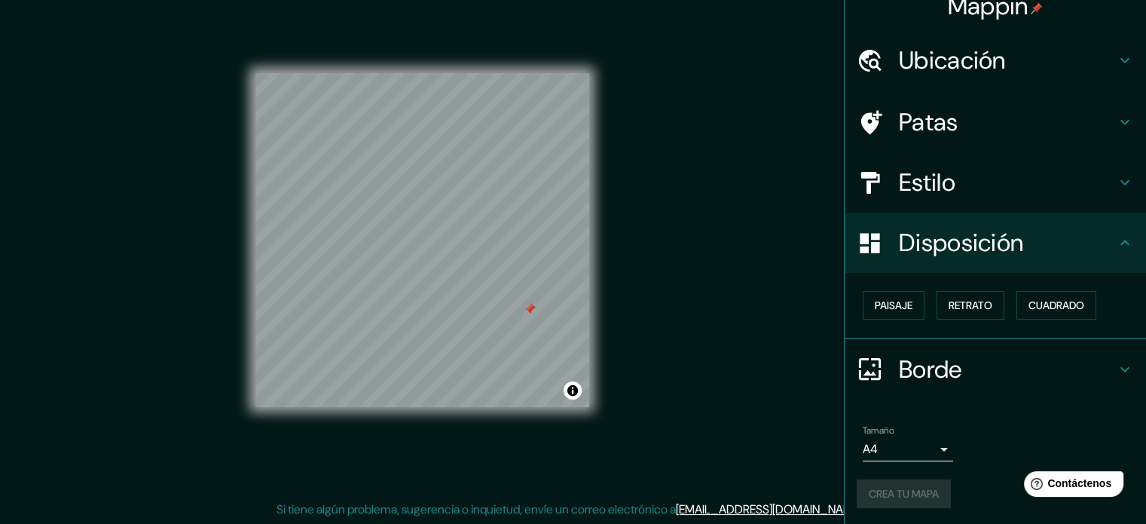
click at [873, 497] on div "Crea tu mapa" at bounding box center [995, 493] width 277 height 29
